Goal: Information Seeking & Learning: Learn about a topic

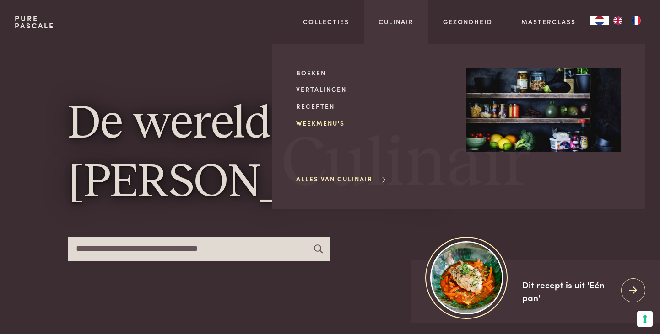
click at [317, 124] on link "Weekmenu's" at bounding box center [373, 124] width 155 height 10
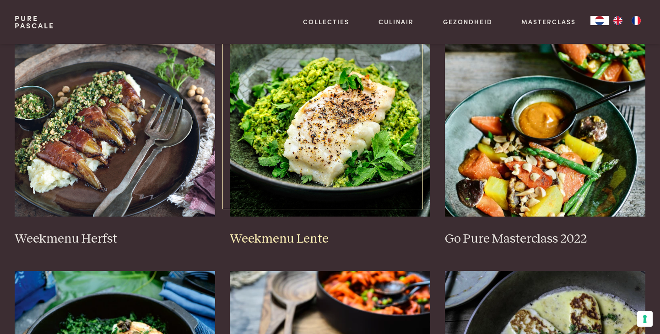
scroll to position [458, 0]
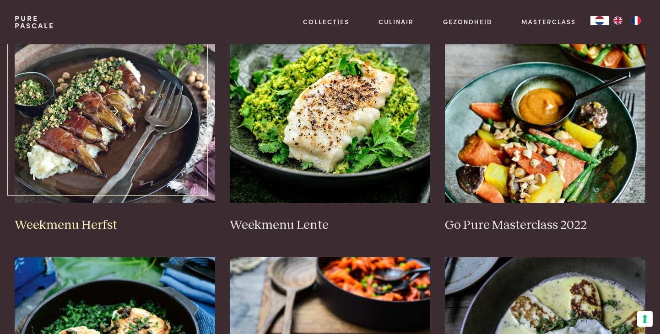
click at [99, 128] on img at bounding box center [115, 111] width 200 height 183
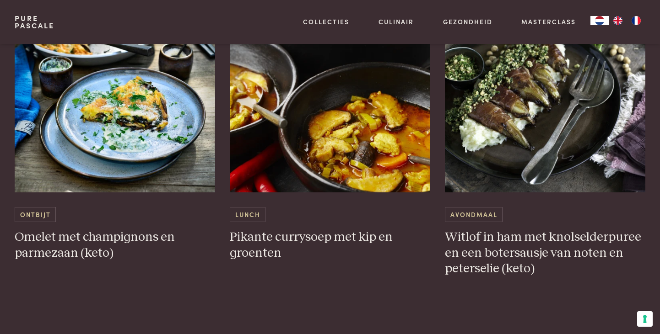
scroll to position [2379, 0]
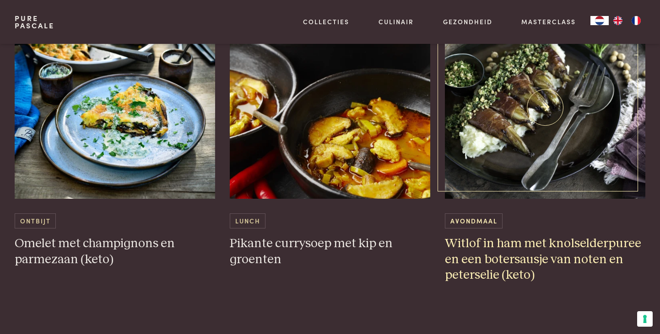
click at [516, 147] on img at bounding box center [545, 107] width 200 height 183
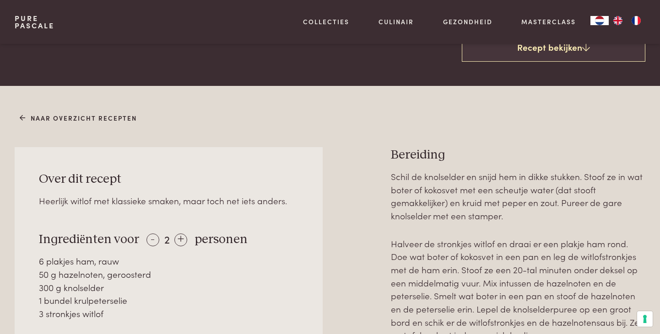
scroll to position [366, 0]
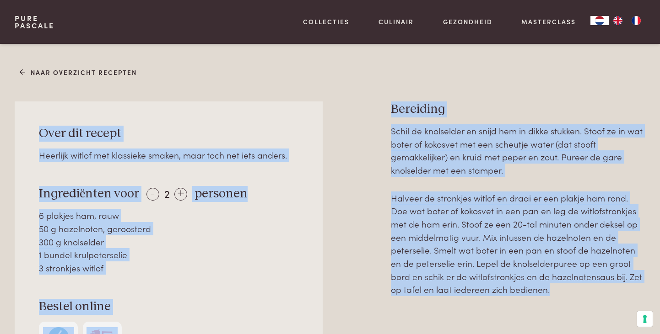
drag, startPoint x: 41, startPoint y: 132, endPoint x: 629, endPoint y: 294, distance: 609.8
click at [629, 294] on div "Over dit recept Heerlijk witlof met klassieke smaken, maar toch net iets anders…" at bounding box center [330, 275] width 630 height 346
copy div "Over dit recept Heerlijk witlof met klassieke smaken, maar toch net iets anders…"
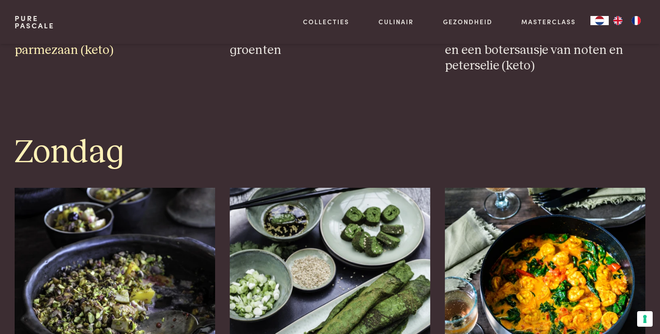
scroll to position [2745, 0]
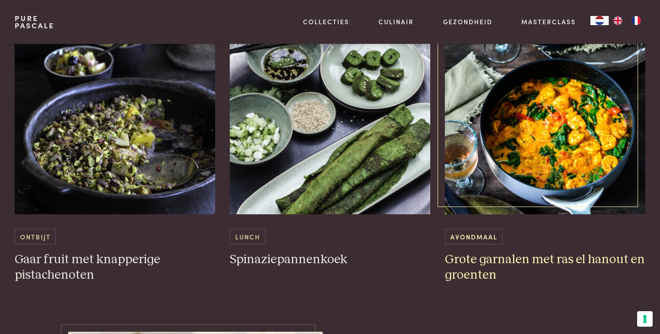
click at [548, 123] on img at bounding box center [545, 123] width 200 height 183
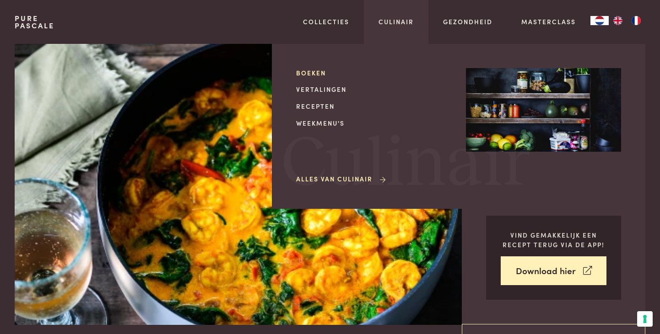
click at [315, 70] on link "Boeken" at bounding box center [373, 73] width 155 height 10
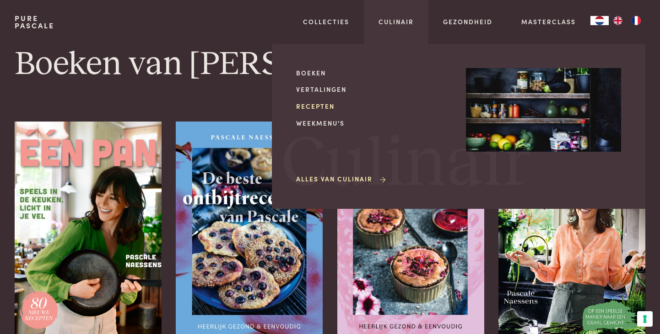
click at [334, 106] on link "Recepten" at bounding box center [373, 107] width 155 height 10
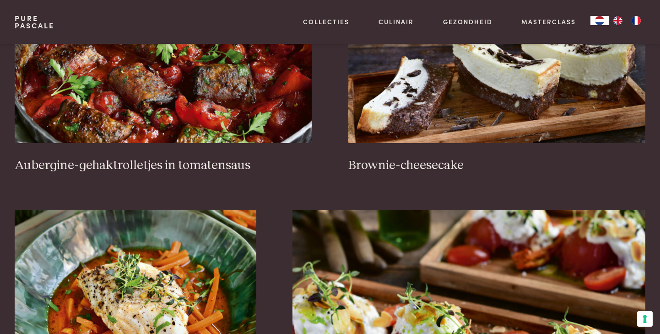
scroll to position [503, 0]
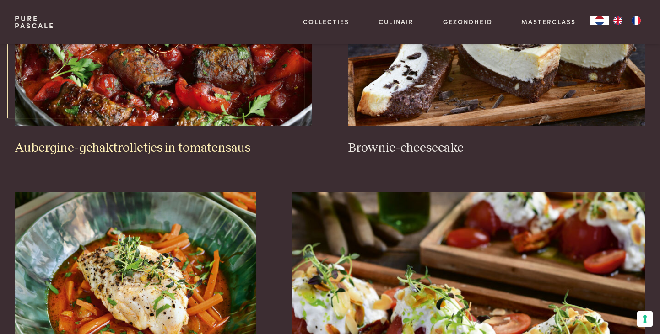
click at [194, 72] on img at bounding box center [163, 34] width 297 height 183
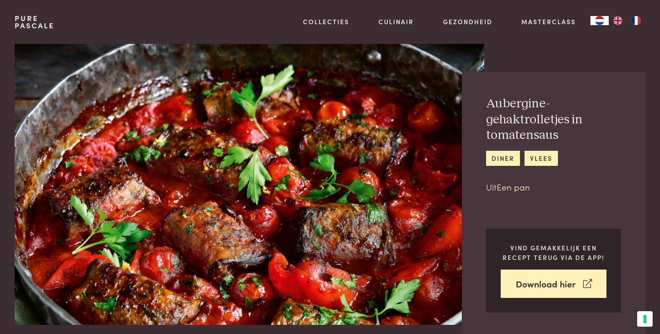
click at [517, 190] on link "Een pan" at bounding box center [512, 187] width 33 height 12
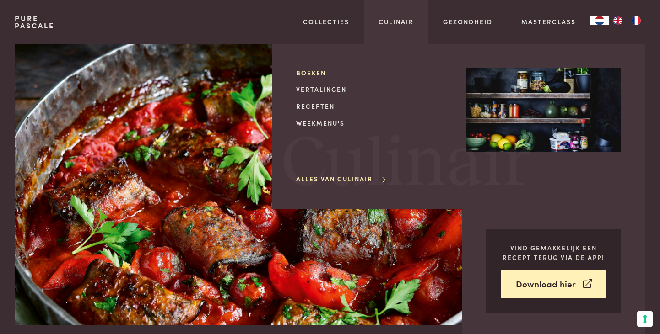
click at [328, 72] on link "Boeken" at bounding box center [373, 73] width 155 height 10
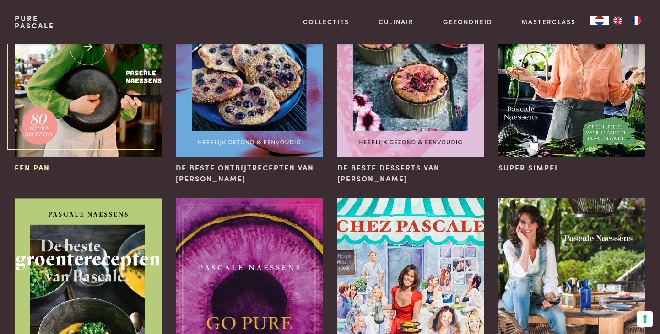
scroll to position [183, 0]
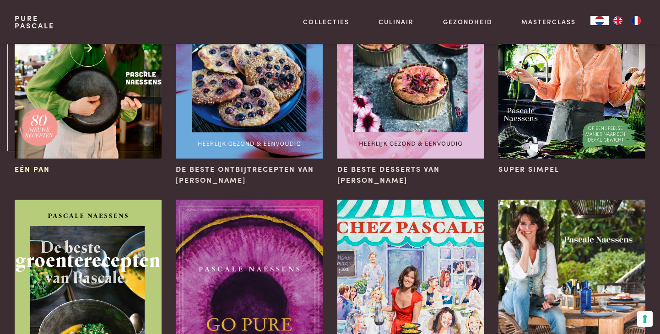
click at [117, 101] on img at bounding box center [88, 49] width 147 height 220
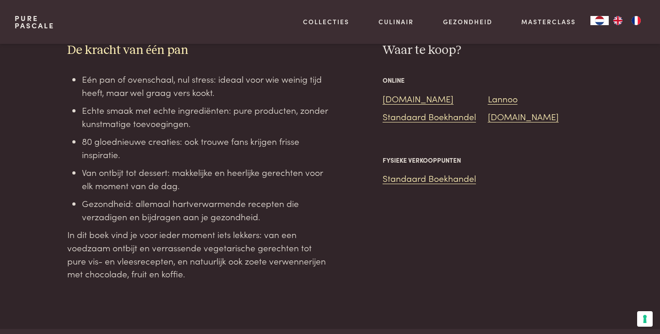
scroll to position [824, 0]
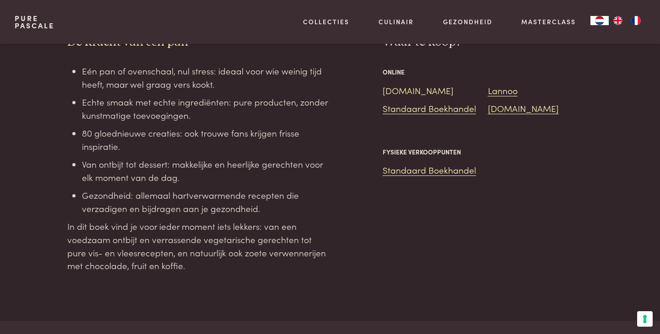
click at [406, 92] on link "Bol.com" at bounding box center [418, 90] width 71 height 12
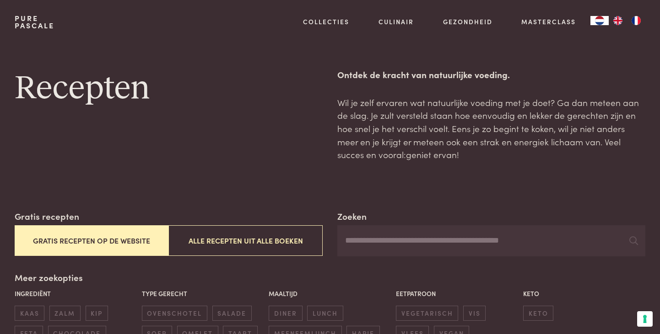
click at [109, 238] on button "Gratis recepten op de website" at bounding box center [92, 241] width 154 height 31
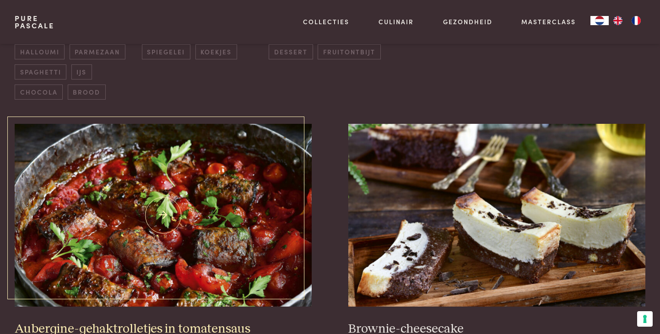
scroll to position [347, 0]
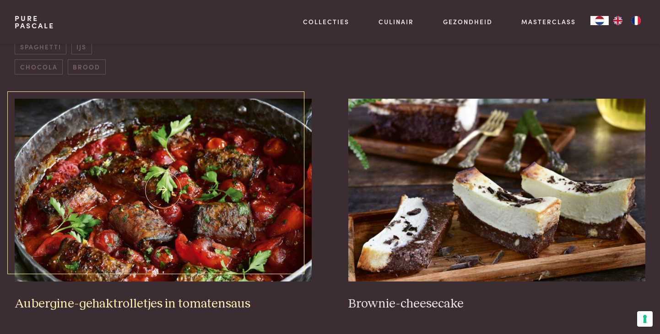
click at [168, 212] on img at bounding box center [163, 190] width 297 height 183
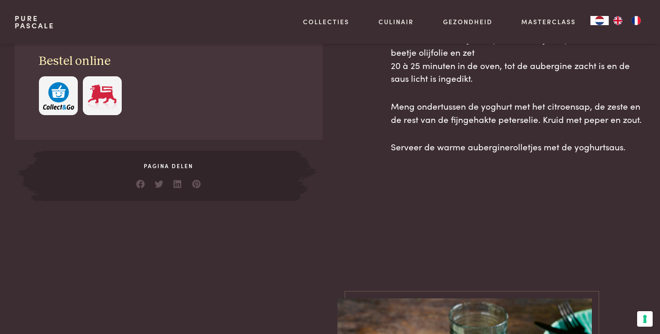
scroll to position [756, 0]
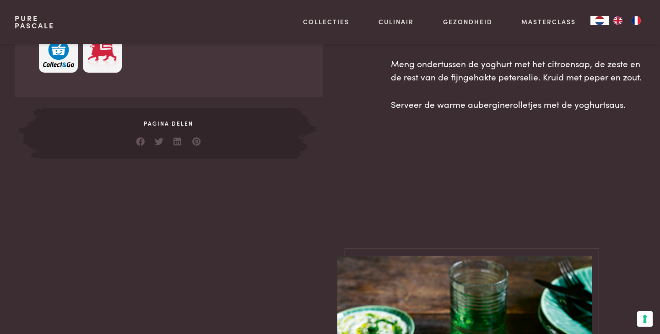
drag, startPoint x: 35, startPoint y: 205, endPoint x: 627, endPoint y: 138, distance: 595.4
copy div "Loremipsumdo 171 s amet- co adipiscingel, seddoei 4 tempo incididun (utl etd) 4…"
